Goal: Information Seeking & Learning: Find specific page/section

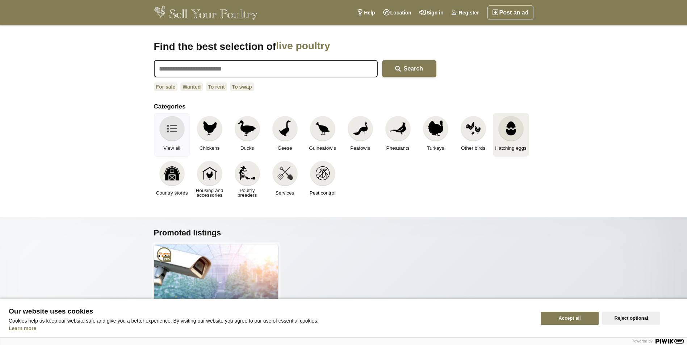
click at [517, 130] on img at bounding box center [511, 129] width 16 height 16
click at [217, 126] on img at bounding box center [210, 129] width 16 height 16
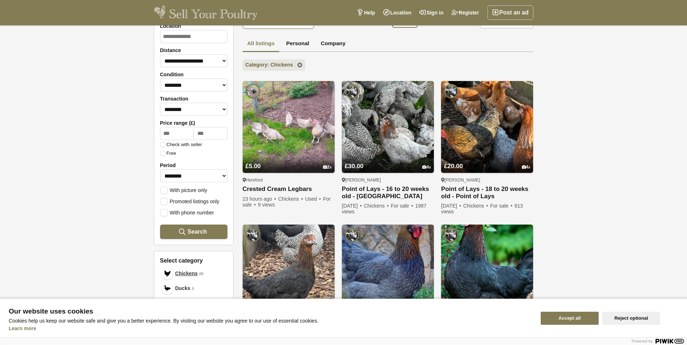
scroll to position [36, 0]
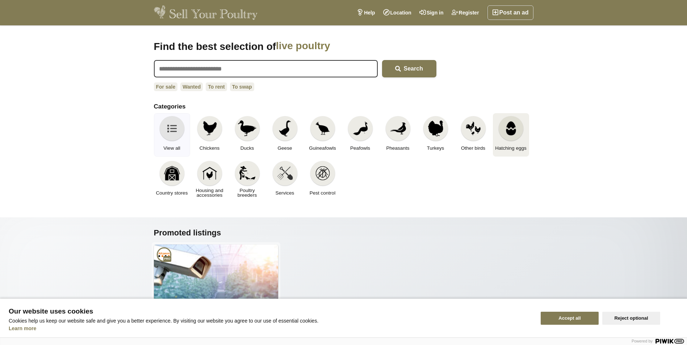
click at [516, 140] on div at bounding box center [511, 128] width 25 height 25
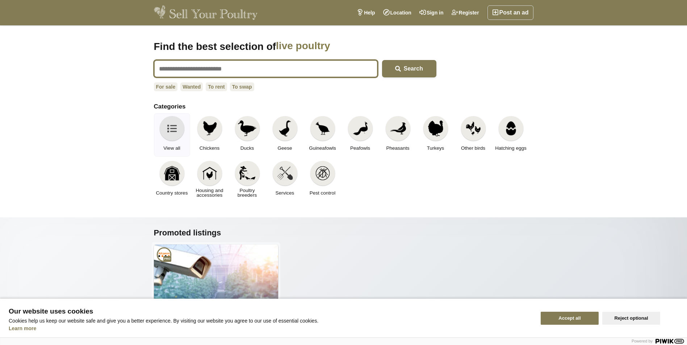
click at [225, 68] on input "text" at bounding box center [266, 68] width 224 height 17
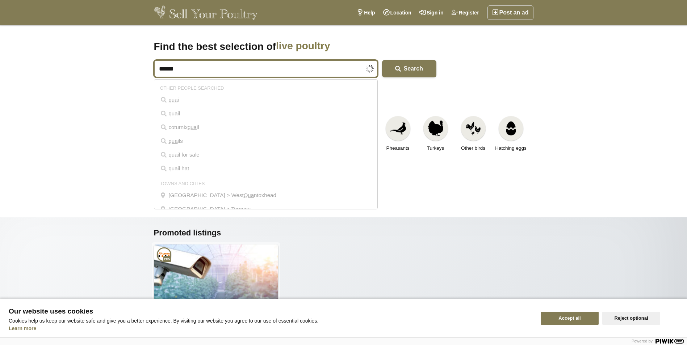
type input "******"
click at [382, 60] on button "Search" at bounding box center [409, 68] width 54 height 17
